Goal: Check status

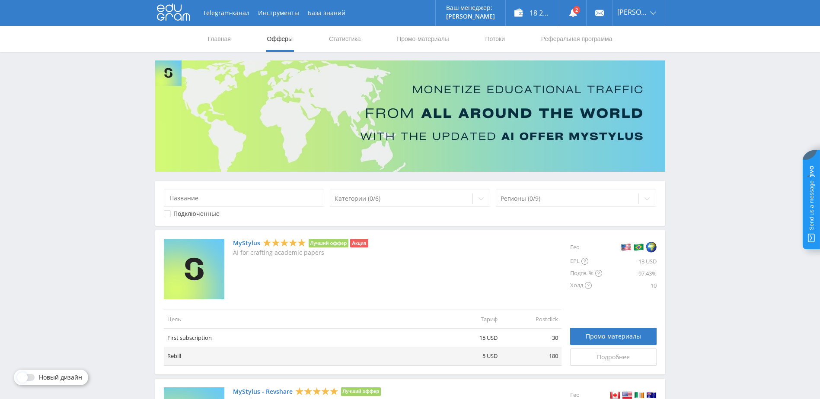
click at [336, 38] on link "Статистика" at bounding box center [345, 39] width 34 height 26
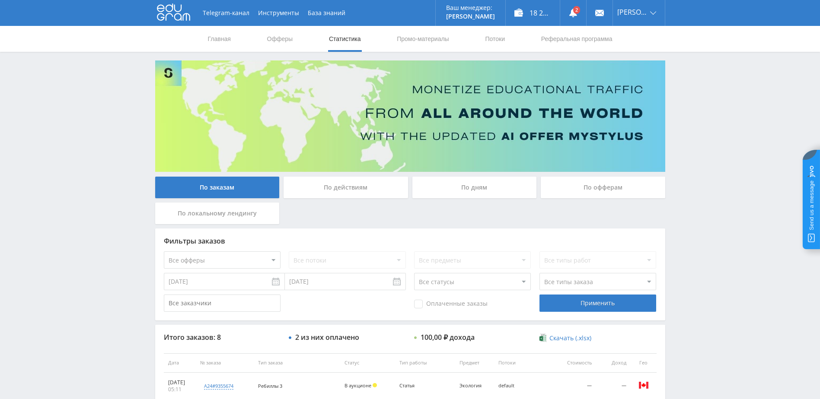
click at [475, 193] on div "По дням" at bounding box center [474, 188] width 124 height 22
click at [0, 0] on input "По дням" at bounding box center [0, 0] width 0 height 0
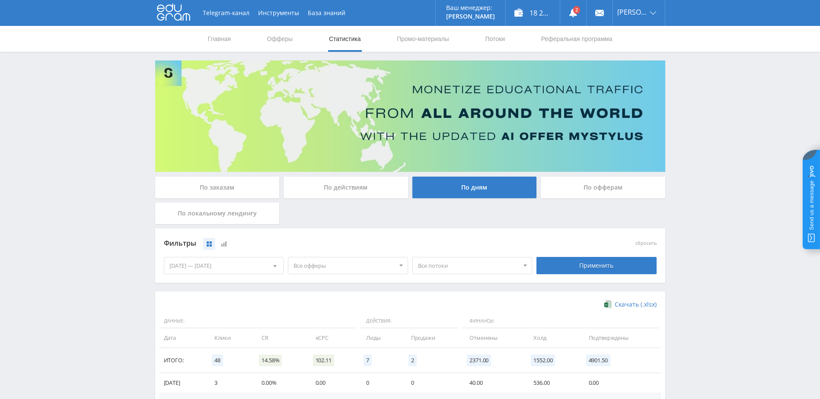
drag, startPoint x: 243, startPoint y: 258, endPoint x: 242, endPoint y: 264, distance: 5.8
click at [243, 259] on div "[DATE] — [DATE]" at bounding box center [223, 266] width 119 height 16
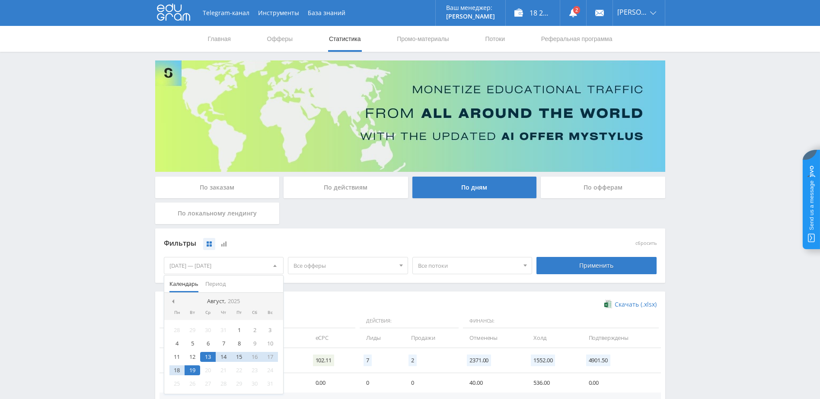
click at [173, 297] on nav "Август, 2025" at bounding box center [223, 301] width 119 height 17
click at [172, 303] on span at bounding box center [172, 302] width 4 height 4
click at [195, 327] on div "1" at bounding box center [193, 330] width 16 height 10
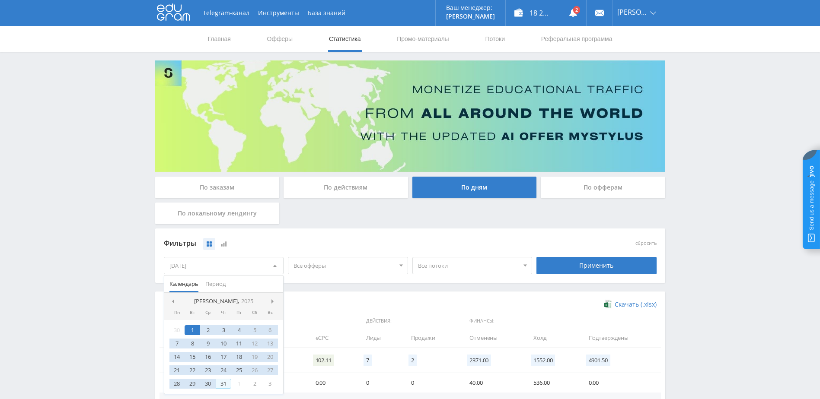
click at [228, 382] on div "31" at bounding box center [224, 384] width 16 height 10
click at [590, 268] on div "Применить" at bounding box center [596, 265] width 120 height 17
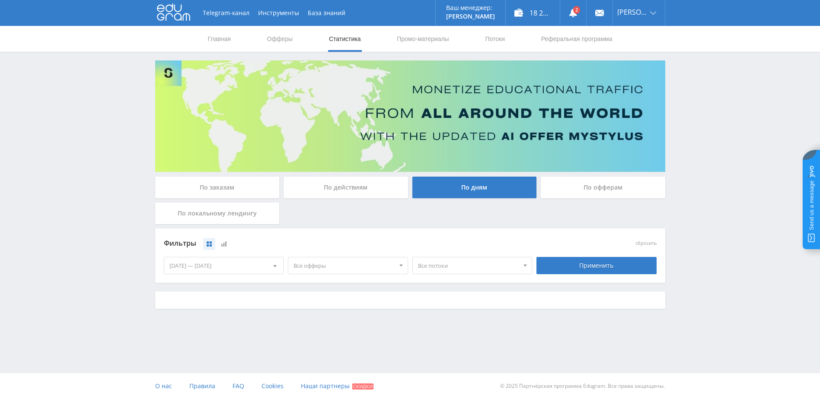
click at [364, 267] on span "Все офферы" at bounding box center [343, 266] width 101 height 16
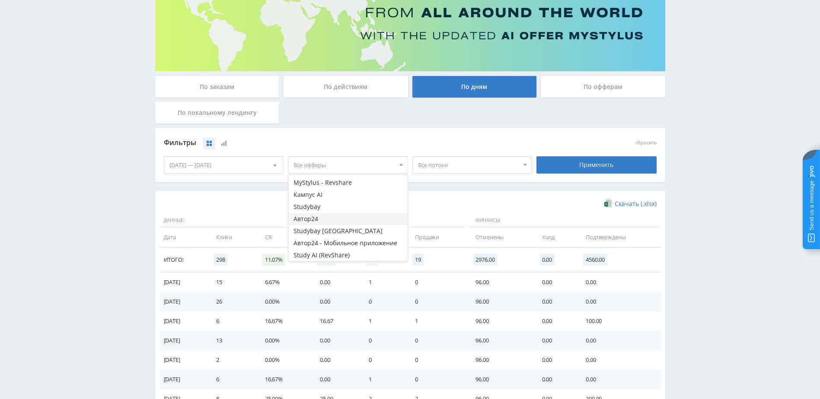
scroll to position [130, 0]
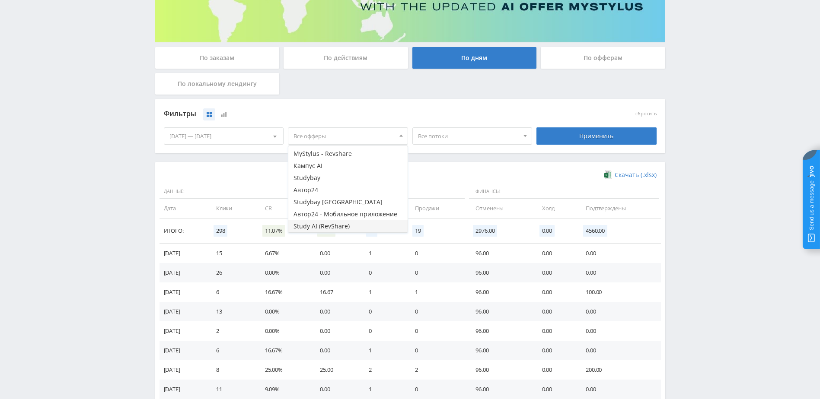
click at [318, 226] on button "Study AI (RevShare)" at bounding box center [347, 226] width 119 height 12
click at [579, 126] on div "Применить" at bounding box center [596, 136] width 124 height 24
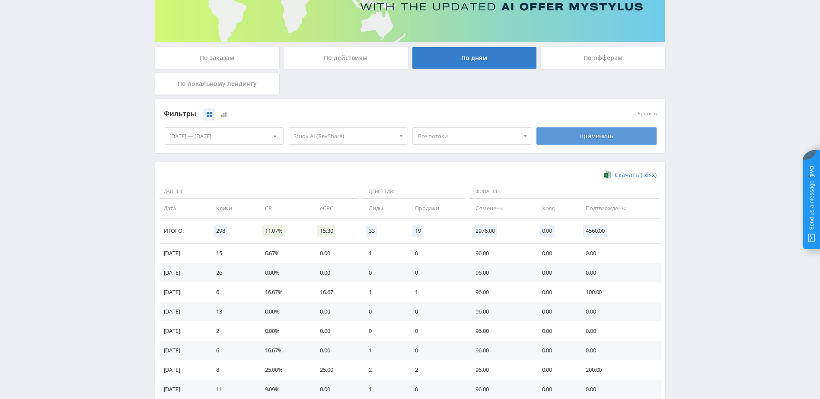
click at [571, 132] on div "Применить" at bounding box center [596, 136] width 120 height 17
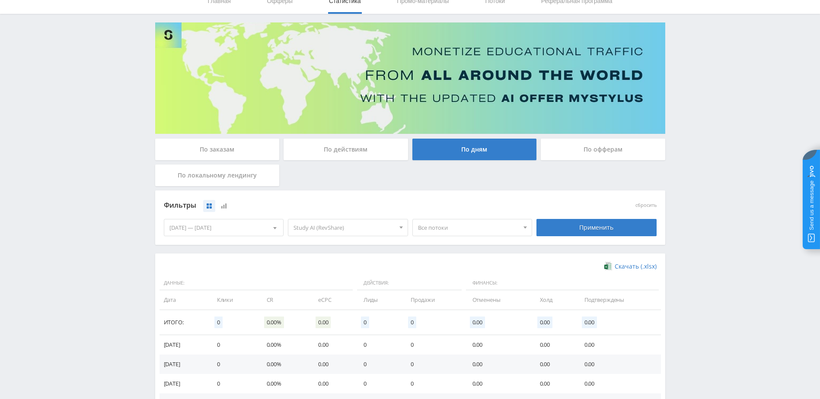
scroll to position [43, 0]
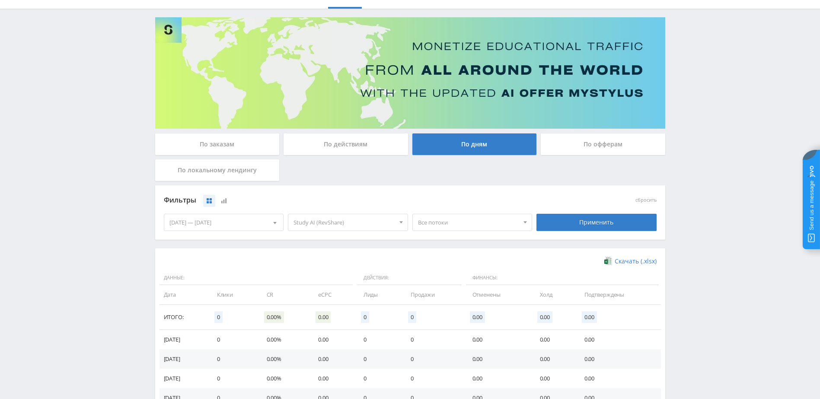
click at [314, 222] on span "Study AI (RevShare)" at bounding box center [343, 222] width 101 height 16
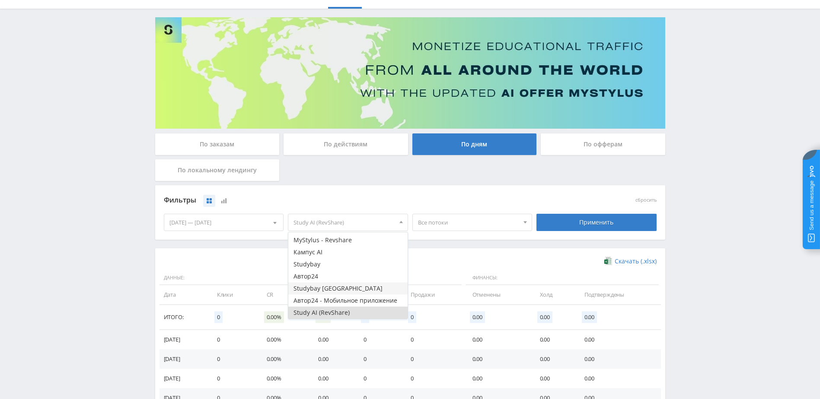
click at [326, 290] on button "Studybay [GEOGRAPHIC_DATA]" at bounding box center [347, 289] width 119 height 12
click at [578, 223] on div "Применить" at bounding box center [596, 222] width 120 height 17
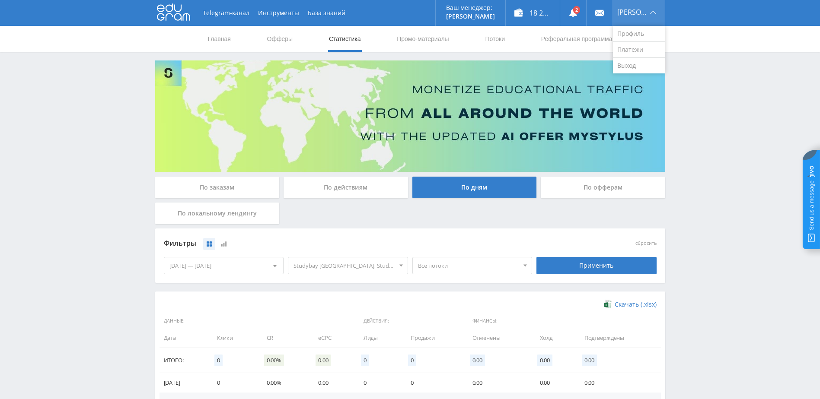
click at [642, 1] on div "[PERSON_NAME]" at bounding box center [639, 13] width 52 height 26
click at [636, 74] on img at bounding box center [410, 117] width 510 height 112
click at [645, 9] on span "[PERSON_NAME]" at bounding box center [632, 12] width 30 height 7
click at [635, 62] on link "Выход" at bounding box center [639, 66] width 52 height 16
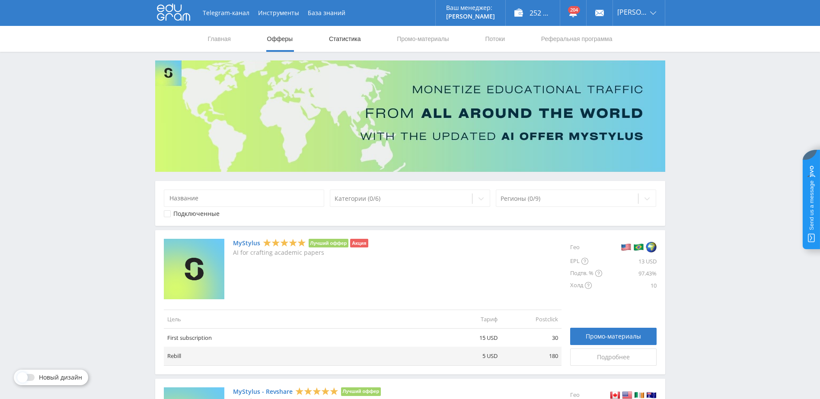
click at [336, 42] on link "Статистика" at bounding box center [345, 39] width 34 height 26
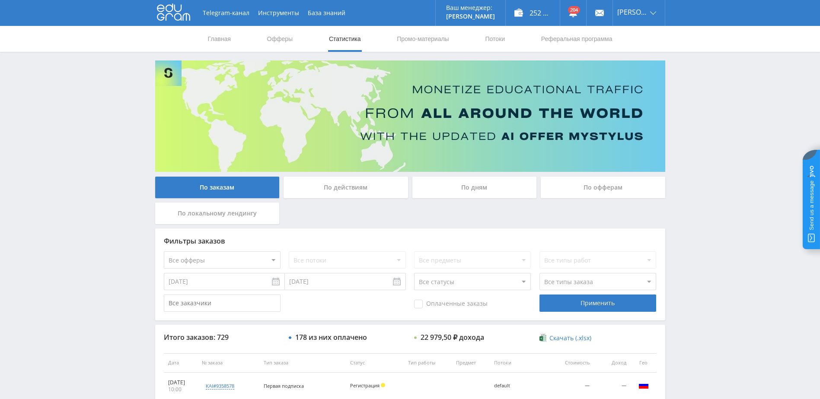
click at [469, 191] on div "По дням" at bounding box center [474, 188] width 124 height 22
click at [0, 0] on input "По дням" at bounding box center [0, 0] width 0 height 0
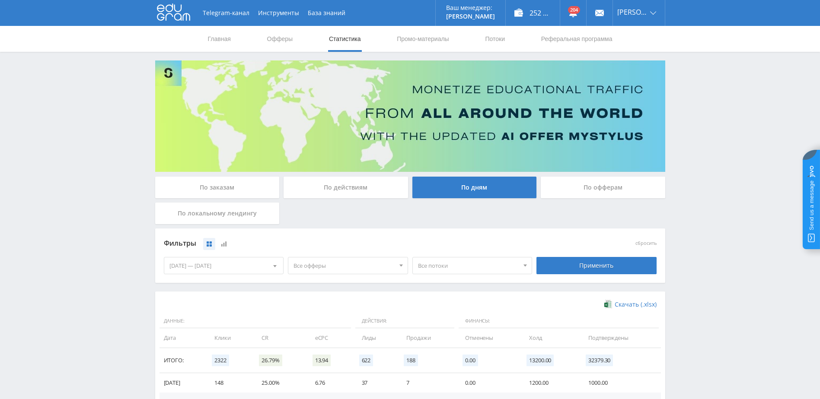
click at [351, 270] on span "Все офферы" at bounding box center [343, 266] width 101 height 16
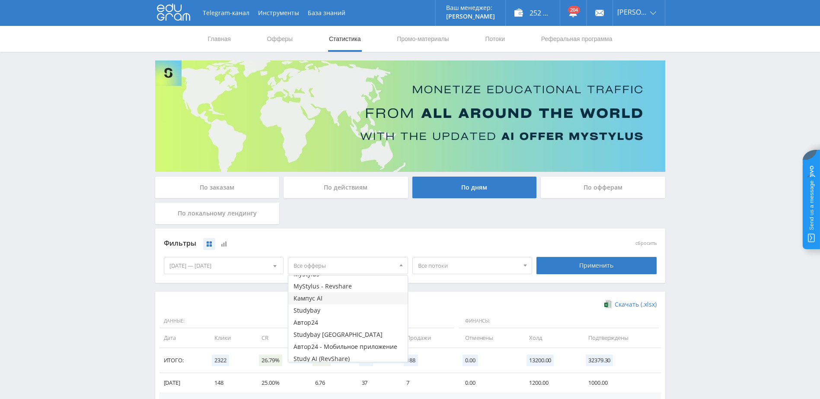
scroll to position [22, 0]
click at [310, 353] on button "Study AI (RevShare)" at bounding box center [347, 356] width 119 height 12
click at [403, 239] on div "Фильтры" at bounding box center [348, 243] width 369 height 13
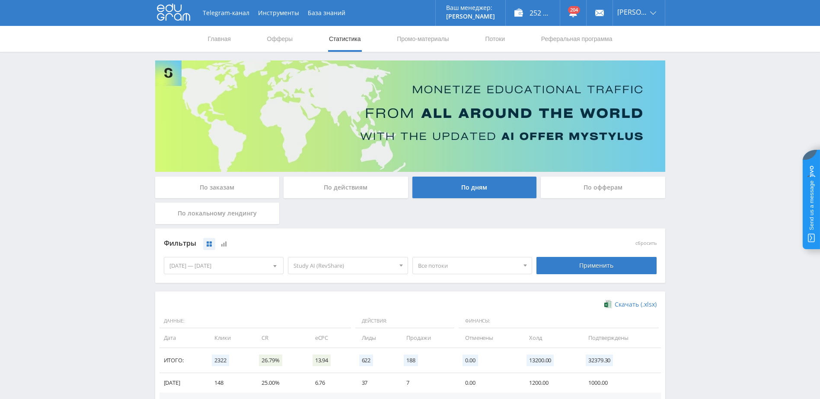
click at [252, 267] on div "[DATE] — [DATE]" at bounding box center [223, 266] width 119 height 16
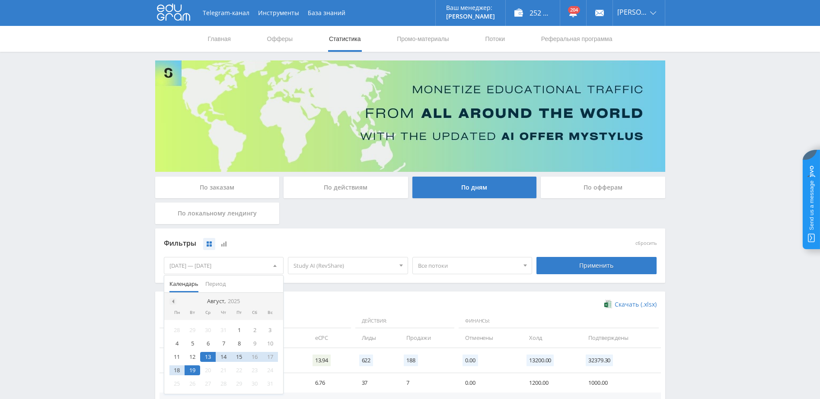
click at [174, 301] on div at bounding box center [172, 301] width 7 height 7
click at [191, 332] on div "1" at bounding box center [193, 330] width 16 height 10
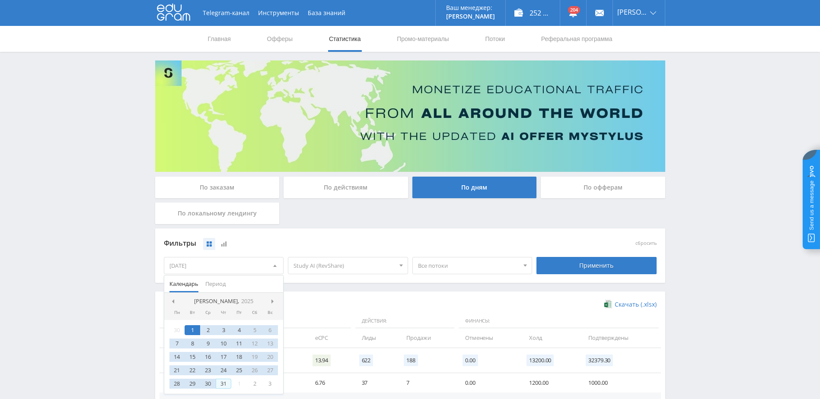
click at [227, 384] on div "31" at bounding box center [224, 384] width 16 height 10
click at [551, 267] on div "Применить" at bounding box center [596, 265] width 120 height 17
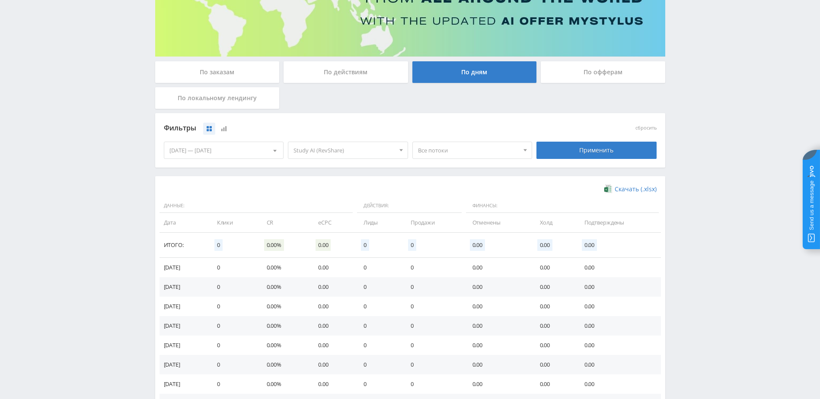
scroll to position [0, 0]
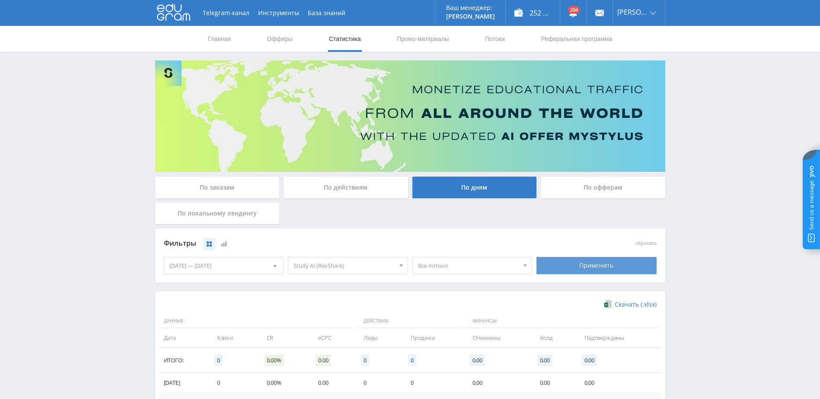
click at [568, 271] on div "Применить" at bounding box center [596, 265] width 120 height 17
click at [335, 268] on span "Study AI (RevShare)" at bounding box center [343, 266] width 101 height 16
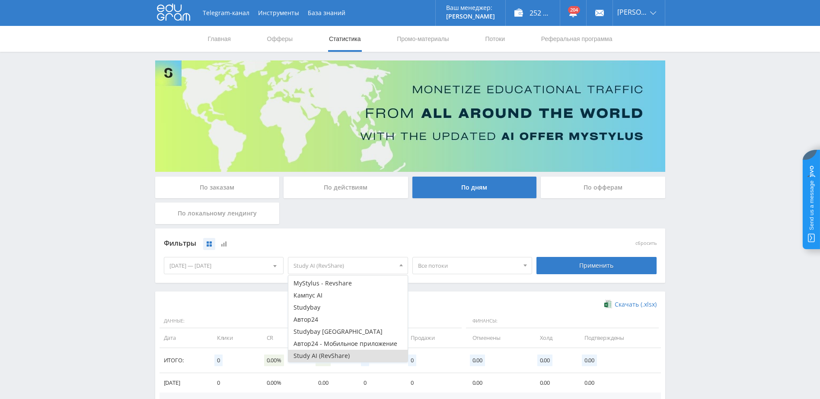
click at [311, 357] on button "Study AI (RevShare)" at bounding box center [347, 356] width 119 height 12
click at [325, 332] on button "Studybay [GEOGRAPHIC_DATA]" at bounding box center [347, 332] width 119 height 12
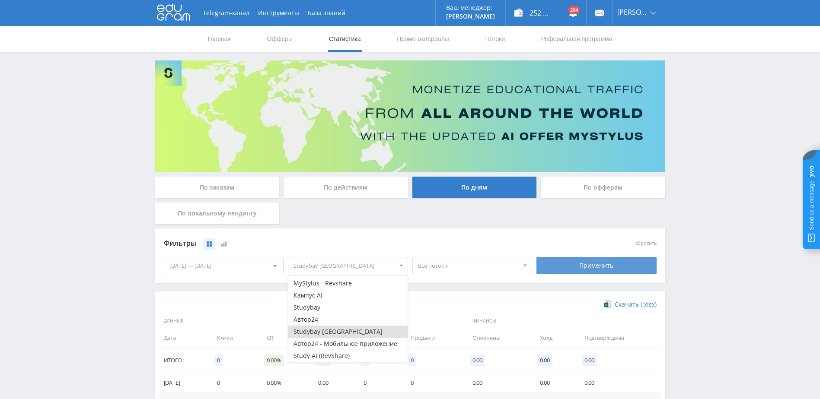
click at [560, 266] on div "Применить" at bounding box center [596, 265] width 120 height 17
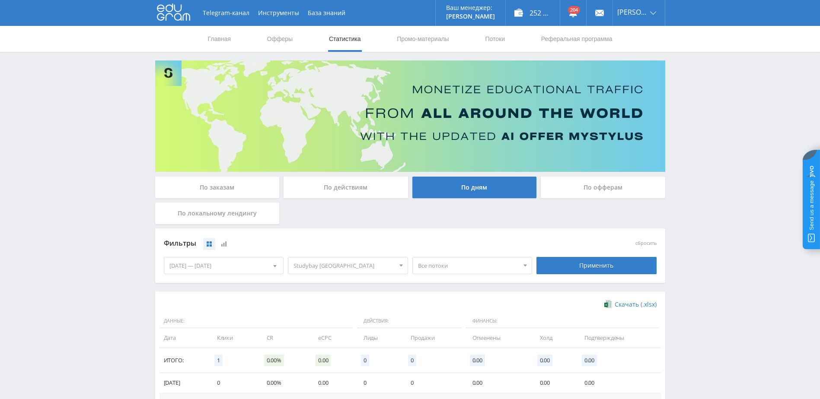
drag, startPoint x: 245, startPoint y: 267, endPoint x: 256, endPoint y: 271, distance: 11.6
click at [247, 268] on div "[DATE] — [DATE]" at bounding box center [223, 266] width 119 height 16
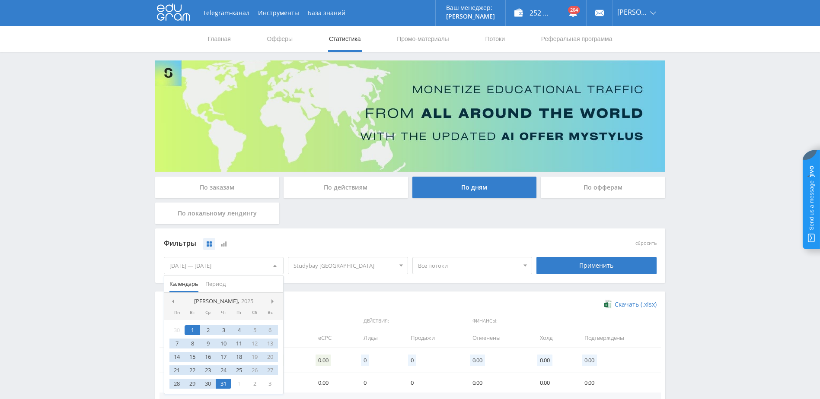
click at [329, 265] on span "Studybay [GEOGRAPHIC_DATA]" at bounding box center [343, 266] width 101 height 16
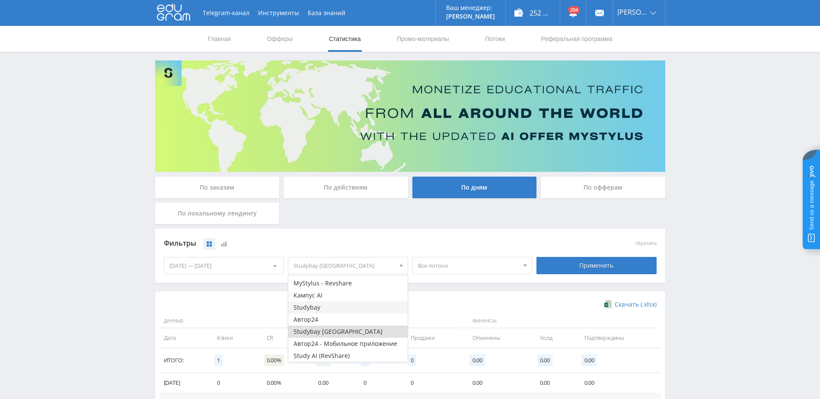
click at [324, 306] on button "Studybay" at bounding box center [347, 308] width 119 height 12
click at [321, 330] on button "Studybay [GEOGRAPHIC_DATA]" at bounding box center [347, 332] width 119 height 12
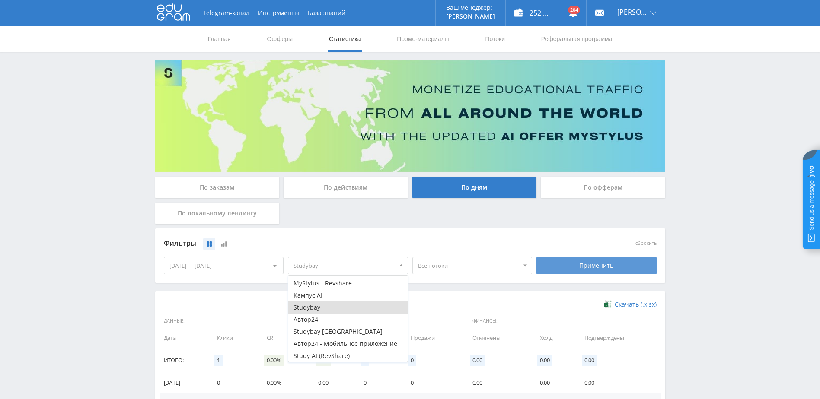
click at [549, 263] on div "Применить" at bounding box center [596, 265] width 120 height 17
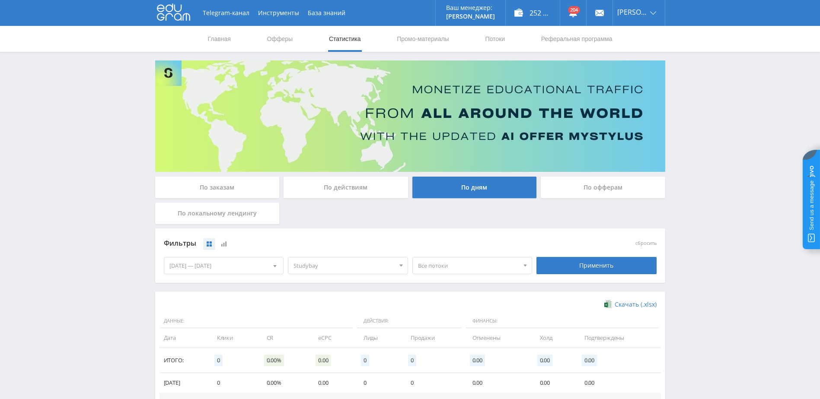
click at [336, 267] on span "Studybay" at bounding box center [343, 266] width 101 height 16
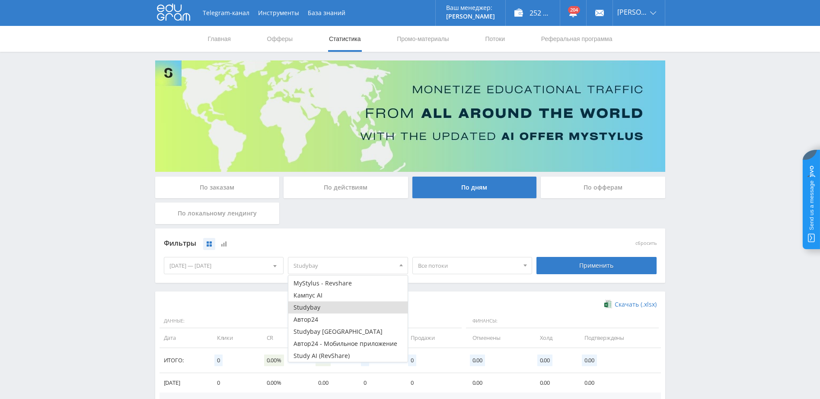
click at [318, 307] on button "Studybay" at bounding box center [347, 308] width 119 height 12
click at [334, 308] on button "MyStylus - Revshare" at bounding box center [347, 306] width 119 height 12
click at [349, 297] on button "MyStylus" at bounding box center [347, 294] width 119 height 12
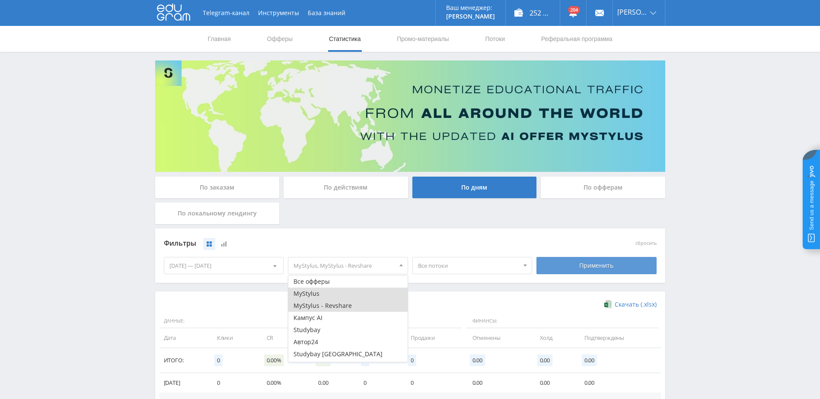
click at [569, 271] on div "Применить" at bounding box center [596, 265] width 120 height 17
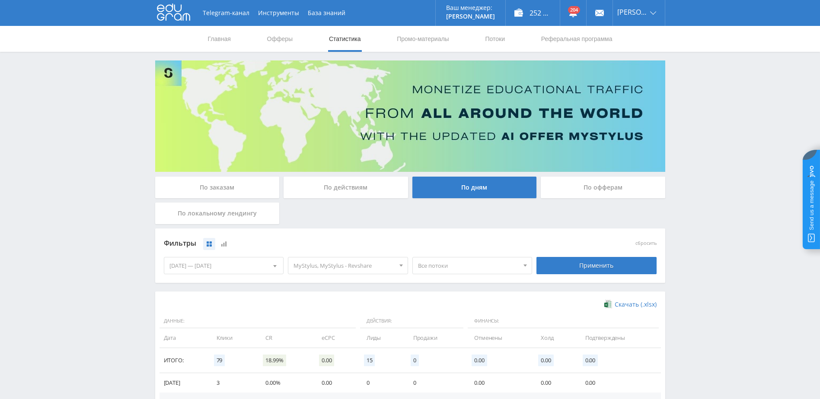
click at [348, 262] on span "MyStylus, MyStylus - Revshare" at bounding box center [343, 266] width 101 height 16
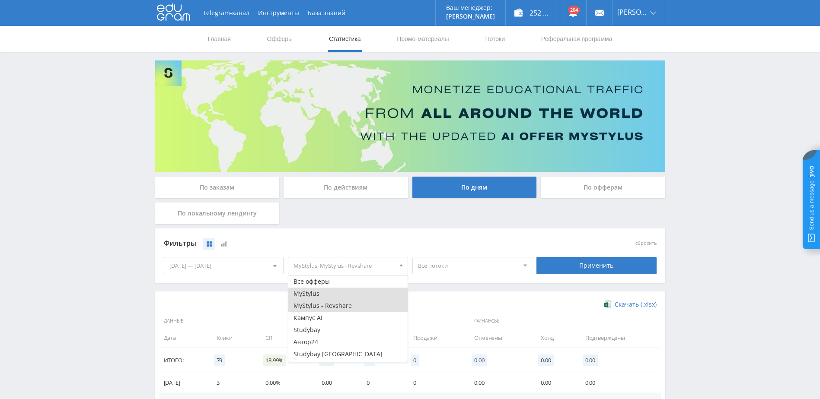
click at [344, 303] on button "MyStylus - Revshare" at bounding box center [347, 306] width 119 height 12
click at [342, 297] on button "MyStylus" at bounding box center [347, 294] width 119 height 12
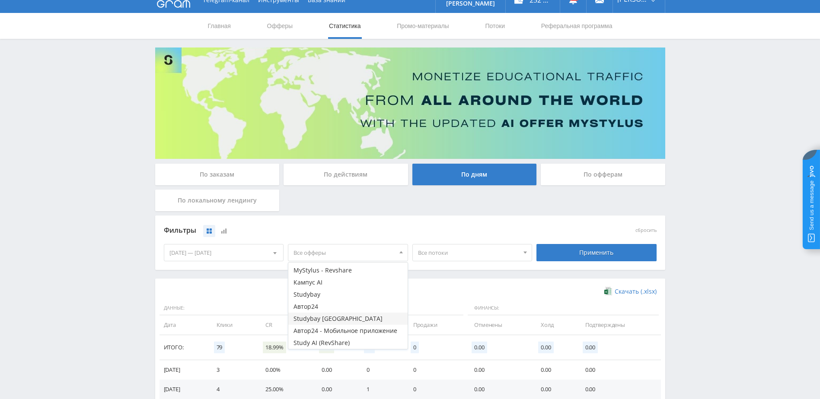
scroll to position [43, 0]
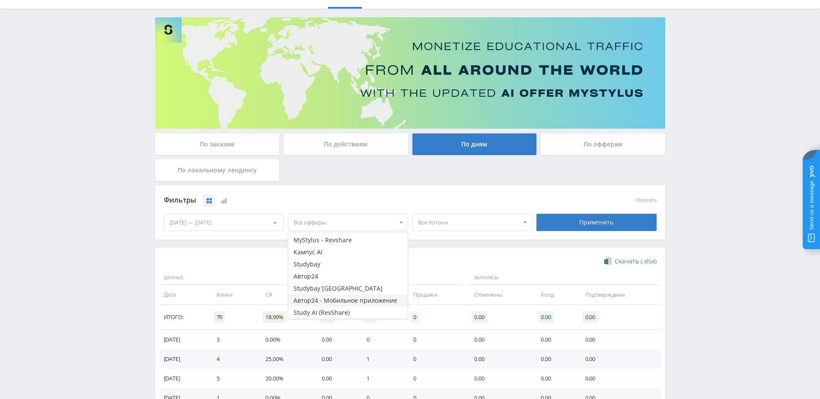
click at [349, 298] on button "Автор24 - Мобильное приложение" at bounding box center [347, 301] width 119 height 12
click at [570, 230] on div "Применить" at bounding box center [596, 222] width 120 height 17
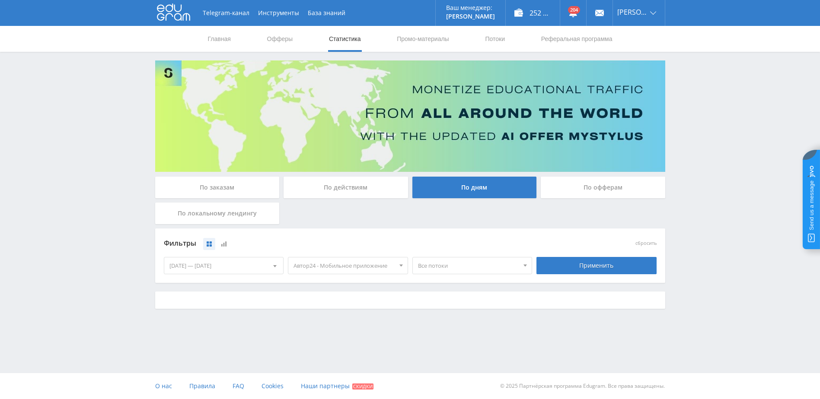
scroll to position [0, 0]
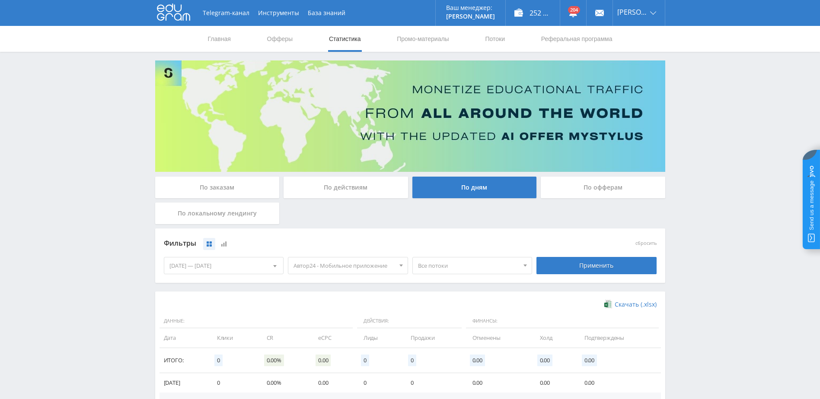
click at [374, 266] on span "Автор24 - Мобильное приложение" at bounding box center [343, 266] width 101 height 16
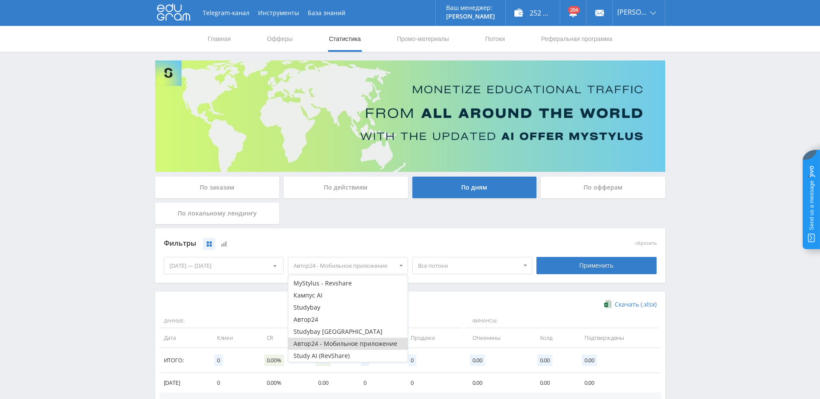
click at [313, 344] on button "Автор24 - Мобильное приложение" at bounding box center [347, 344] width 119 height 12
click at [323, 298] on button "Кампус AI" at bounding box center [347, 296] width 119 height 12
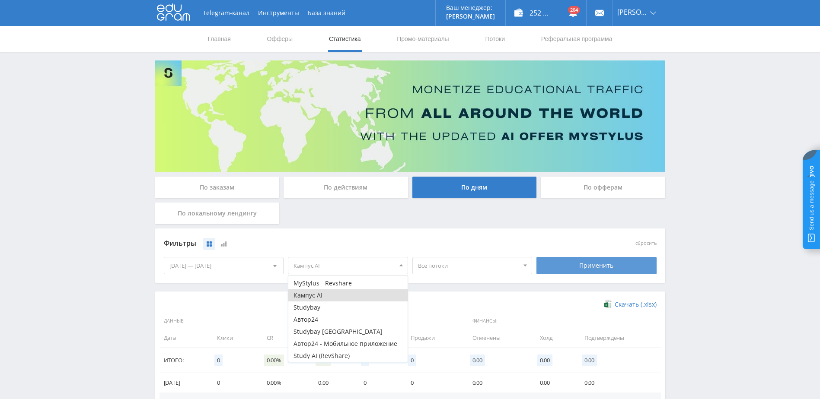
click at [563, 265] on div "Применить" at bounding box center [596, 265] width 120 height 17
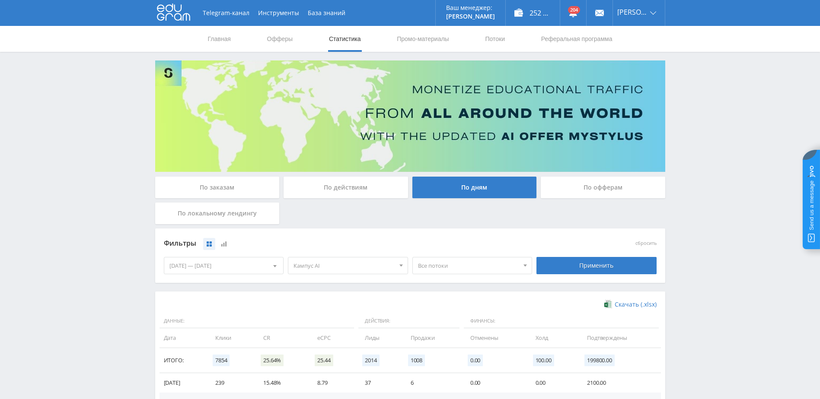
click at [319, 265] on span "Кампус AI" at bounding box center [343, 266] width 101 height 16
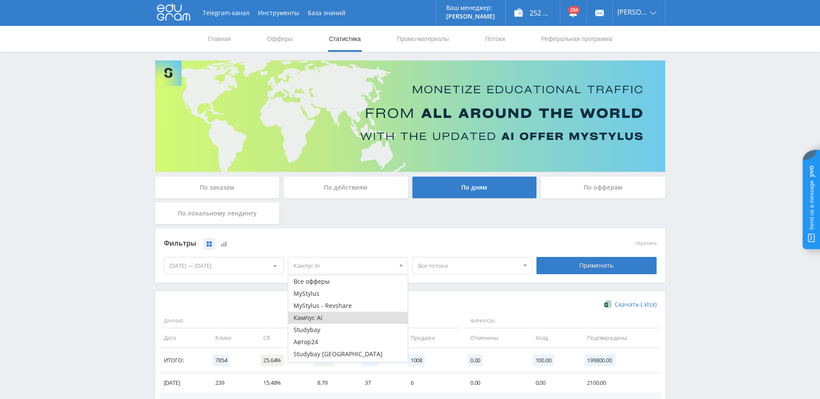
click at [316, 315] on button "Кампус AI" at bounding box center [347, 318] width 119 height 12
click at [471, 250] on div "Фильтры" at bounding box center [348, 244] width 373 height 20
